Goal: Navigation & Orientation: Find specific page/section

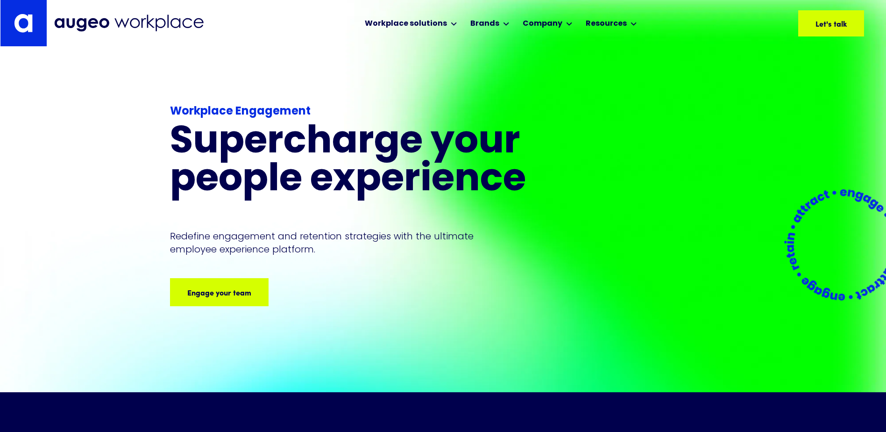
click at [216, 296] on div "Engage your team" at bounding box center [209, 291] width 64 height 11
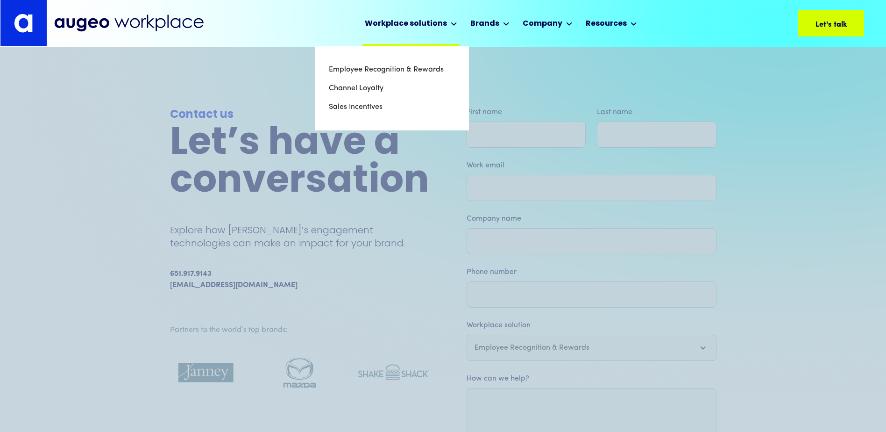
click at [384, 21] on div "Workplace solutions" at bounding box center [406, 23] width 82 height 11
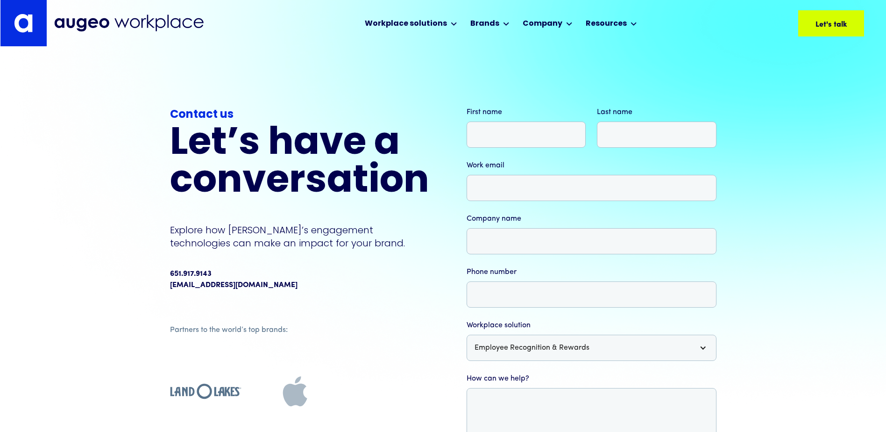
click at [84, 19] on img at bounding box center [128, 22] width 149 height 17
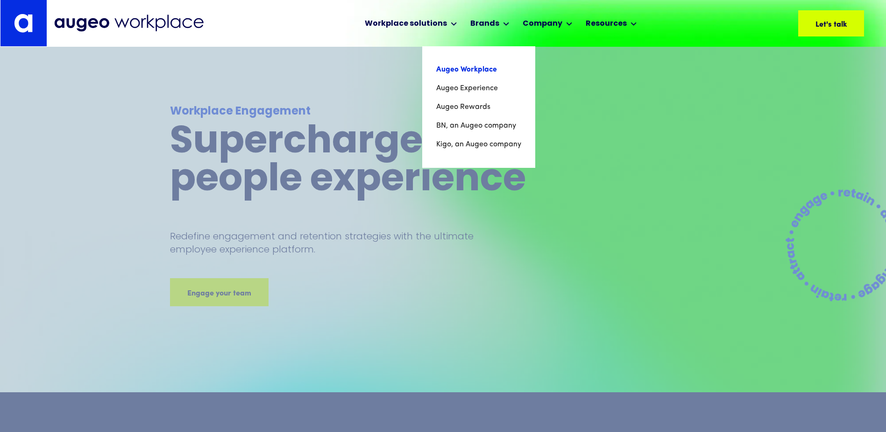
click at [473, 71] on link "Augeo Workplace" at bounding box center [478, 69] width 85 height 19
